Goal: Navigation & Orientation: Find specific page/section

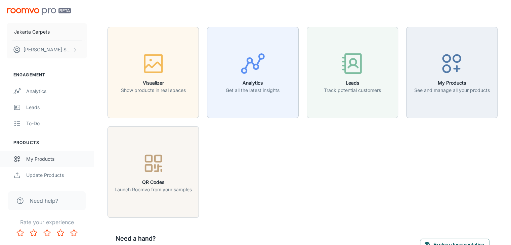
click at [40, 160] on div "My Products" at bounding box center [56, 159] width 61 height 7
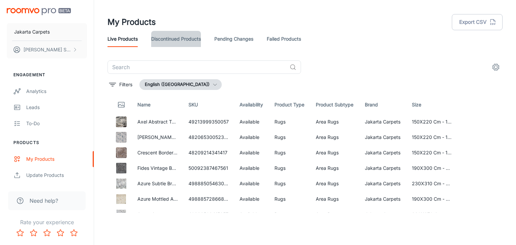
click at [192, 43] on link "Discontinued Products" at bounding box center [176, 39] width 50 height 16
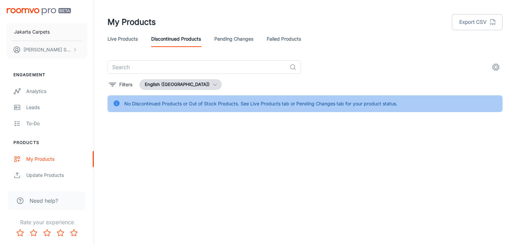
click at [236, 49] on header "My Products Export CSV Live Products Discontinued Products Pending Changes Fail…" at bounding box center [305, 30] width 411 height 61
click at [236, 43] on link "Pending Changes" at bounding box center [233, 39] width 39 height 16
click at [282, 41] on link "Failed Products" at bounding box center [284, 39] width 34 height 16
